Goal: Task Accomplishment & Management: Complete application form

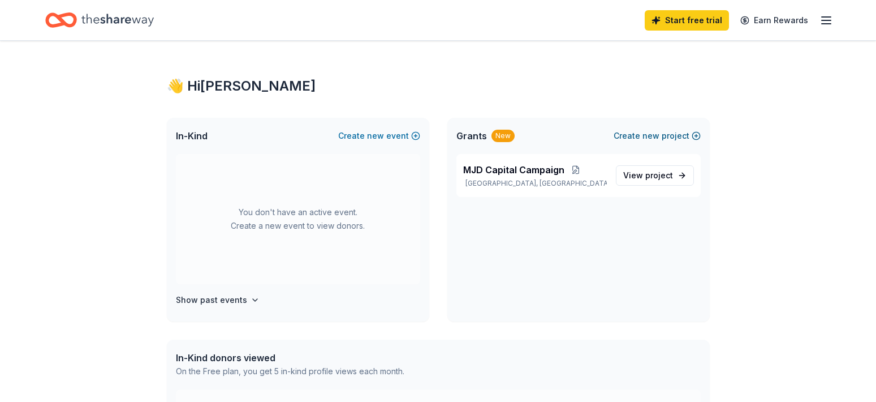
click at [655, 133] on span "new" at bounding box center [651, 136] width 17 height 14
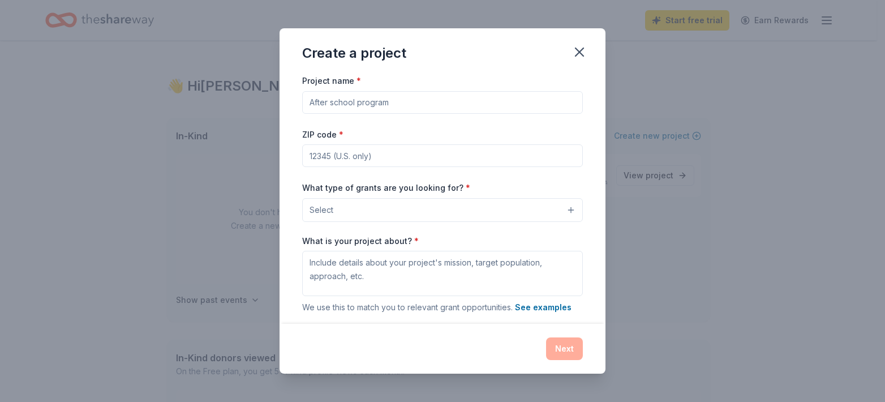
click at [428, 107] on input "Project name *" at bounding box center [442, 102] width 281 height 23
type input "MJD Golf Tournament"
click at [444, 154] on input "ZIP code *" at bounding box center [442, 155] width 281 height 23
type input "01108"
click at [519, 208] on button "Select" at bounding box center [442, 210] width 281 height 24
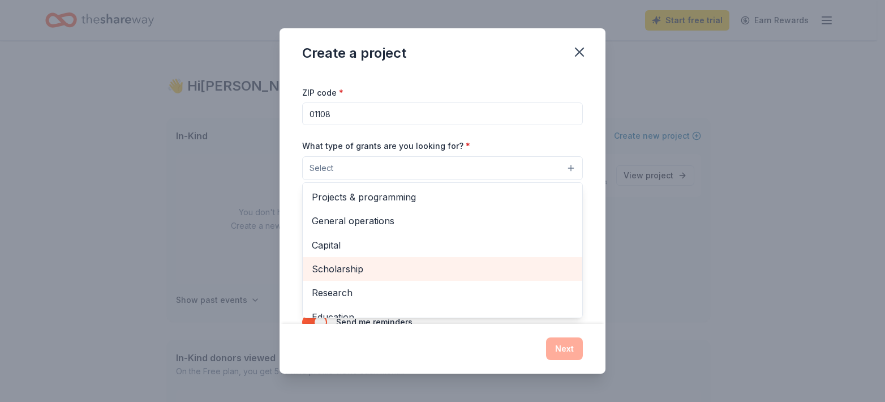
scroll to position [22, 0]
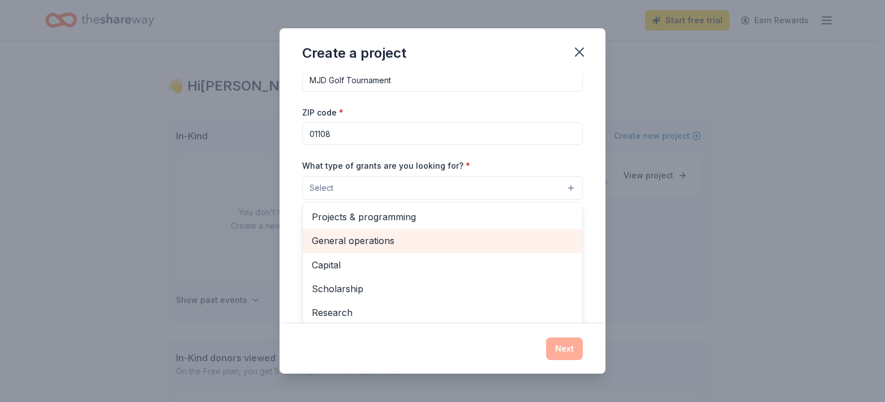
click at [446, 239] on span "General operations" at bounding box center [442, 240] width 261 height 15
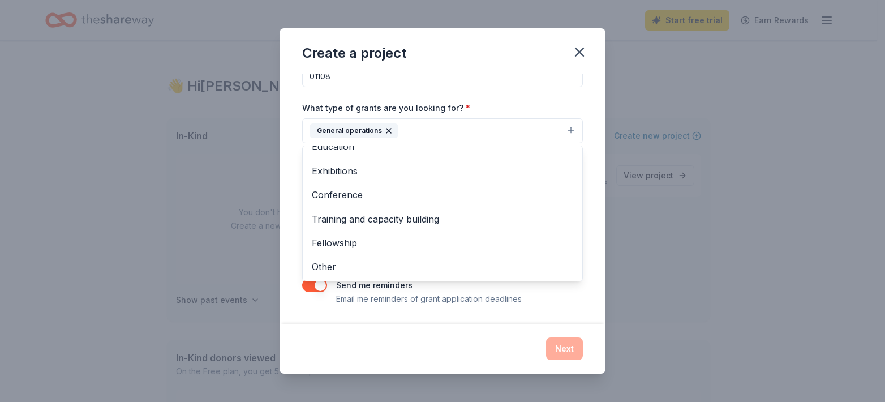
scroll to position [110, 0]
click at [584, 161] on div "Project name * MJD Golf Tournament ZIP code * 01108 What type of grants are you…" at bounding box center [442, 199] width 326 height 250
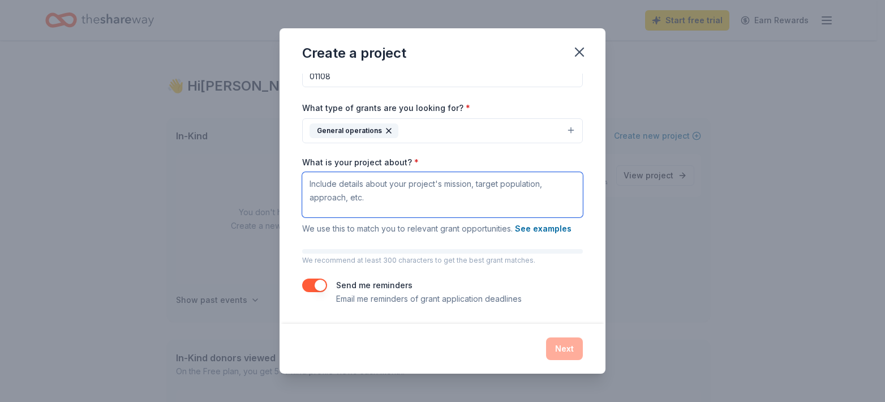
drag, startPoint x: 375, startPoint y: 198, endPoint x: 318, endPoint y: 189, distance: 57.9
click at [318, 189] on textarea "What is your project about? *" at bounding box center [442, 194] width 281 height 45
type textarea "Raising money for our sober homes via an annual Golf Tournament"
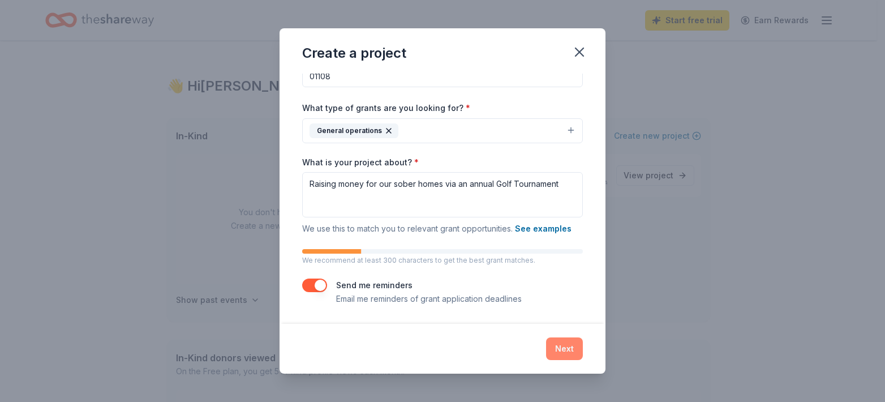
click at [558, 347] on button "Next" at bounding box center [564, 348] width 37 height 23
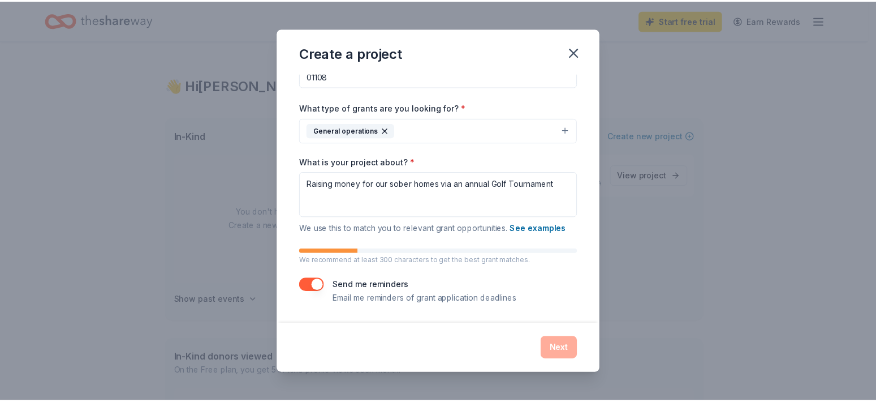
scroll to position [0, 0]
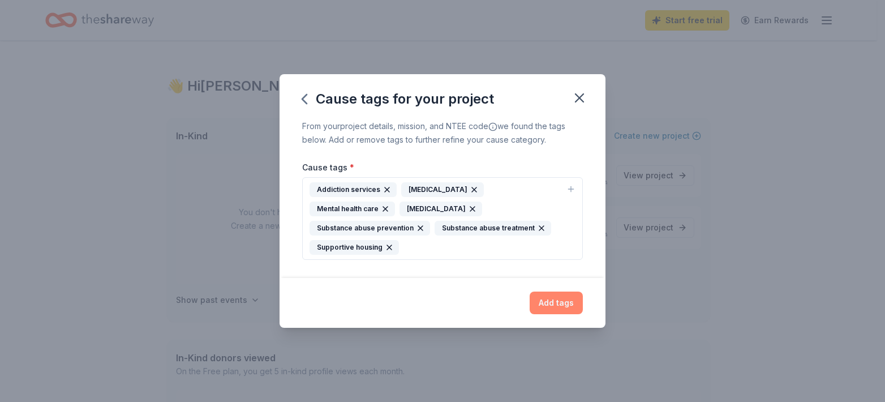
click at [556, 293] on button "Add tags" at bounding box center [556, 302] width 53 height 23
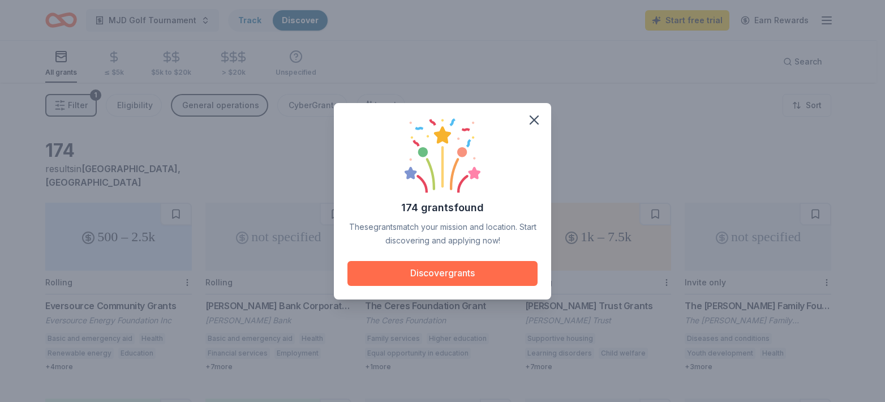
click at [453, 264] on button "Discover grants" at bounding box center [442, 273] width 190 height 25
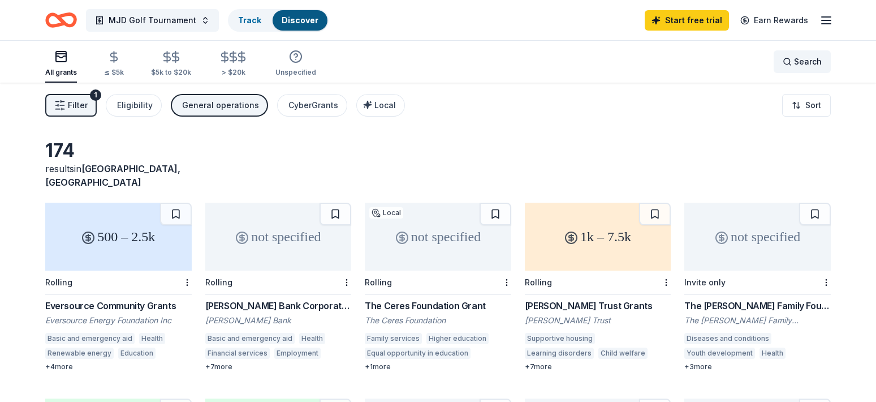
click at [798, 57] on span "Search" at bounding box center [808, 62] width 28 height 14
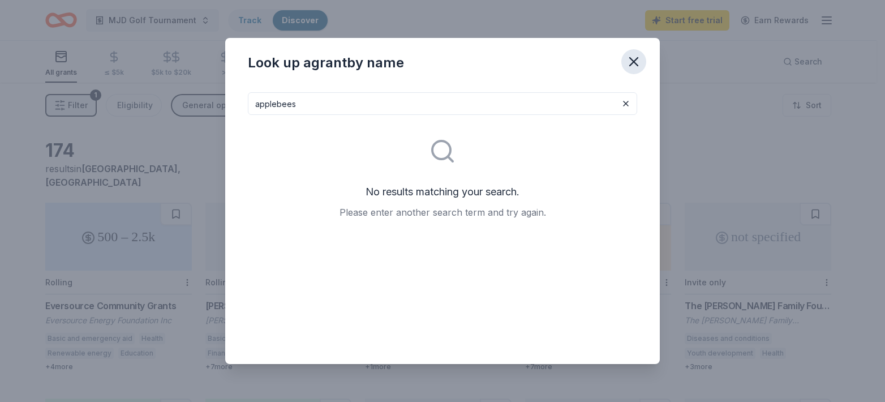
type input "applebees"
click at [636, 59] on icon "button" at bounding box center [634, 62] width 8 height 8
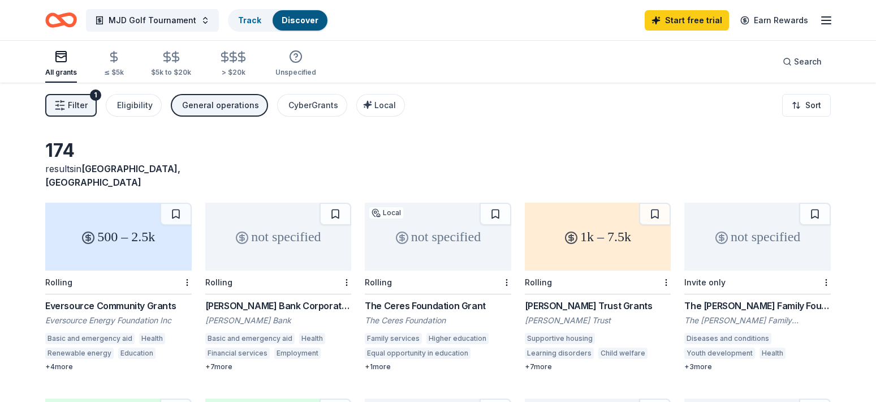
click at [827, 17] on line "button" at bounding box center [826, 17] width 9 height 0
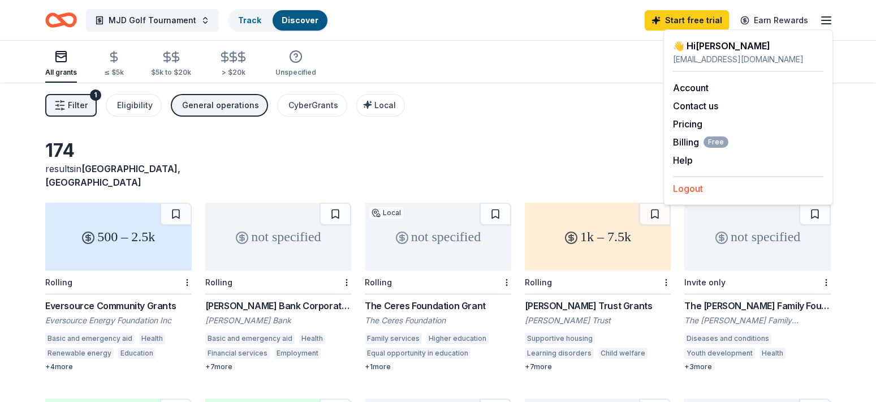
click at [689, 190] on button "Logout" at bounding box center [688, 189] width 30 height 14
